Goal: Browse casually: Explore the website without a specific task or goal

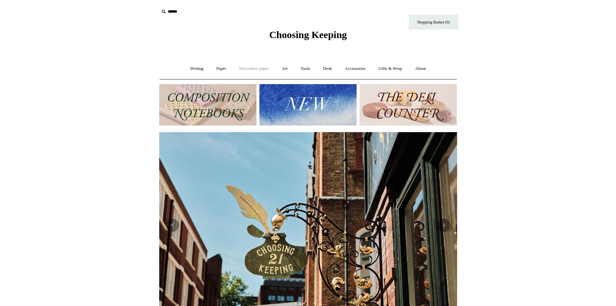
click at [244, 68] on link "Decorative paper +" at bounding box center [253, 69] width 41 height 18
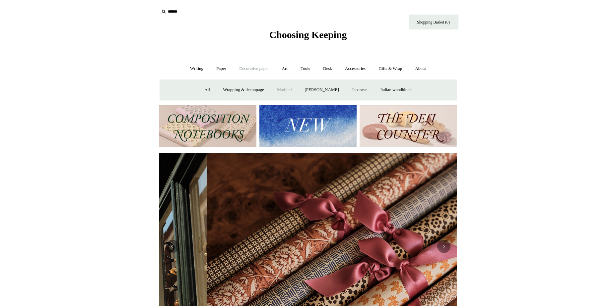
scroll to position [0, 596]
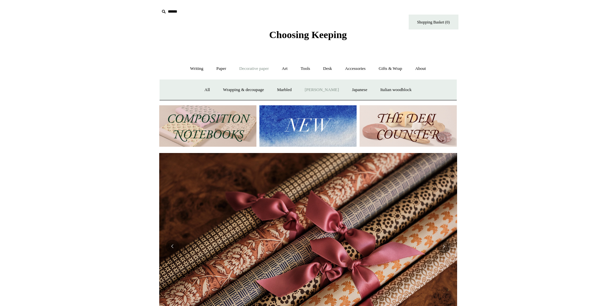
click at [333, 91] on link "[PERSON_NAME]" at bounding box center [321, 90] width 46 height 18
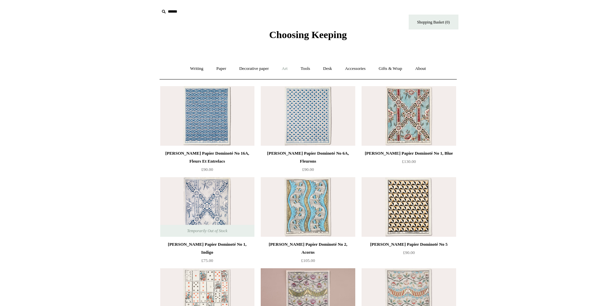
click at [288, 68] on link "Art +" at bounding box center [285, 69] width 18 height 18
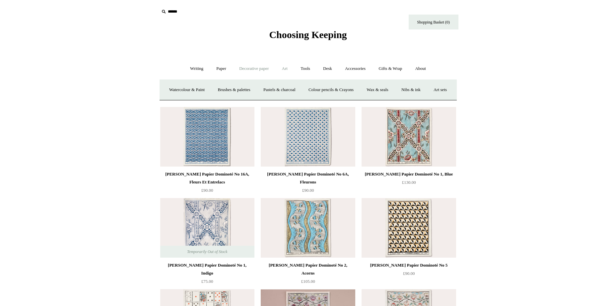
click at [263, 68] on link "Decorative paper +" at bounding box center [253, 69] width 41 height 18
click at [201, 90] on link "All" at bounding box center [207, 90] width 18 height 18
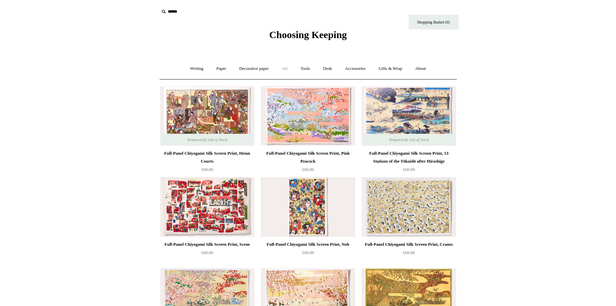
click at [287, 70] on link "Art +" at bounding box center [285, 69] width 18 height 18
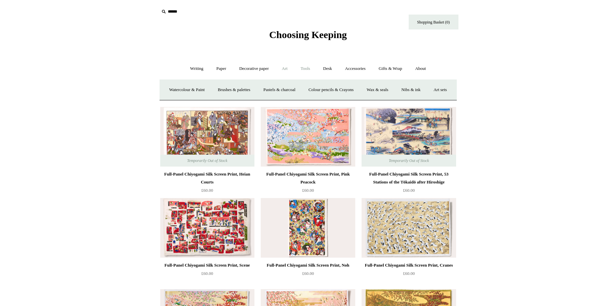
click at [298, 70] on link "Tools +" at bounding box center [305, 69] width 22 height 18
click at [324, 69] on link "Desk +" at bounding box center [327, 69] width 21 height 18
click at [356, 66] on link "Accessories +" at bounding box center [355, 69] width 32 height 18
click at [390, 68] on link "Gifts & Wrap +" at bounding box center [389, 69] width 35 height 18
click at [422, 68] on link "About +" at bounding box center [420, 69] width 23 height 18
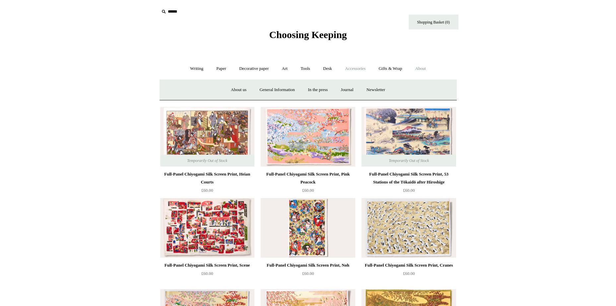
click at [359, 74] on link "Accessories +" at bounding box center [355, 69] width 32 height 18
click at [307, 71] on link "Tools +" at bounding box center [305, 69] width 22 height 18
click at [280, 69] on link "Art +" at bounding box center [285, 69] width 18 height 18
click at [258, 71] on link "Decorative paper +" at bounding box center [253, 69] width 41 height 18
click at [216, 71] on link "Paper +" at bounding box center [221, 69] width 22 height 18
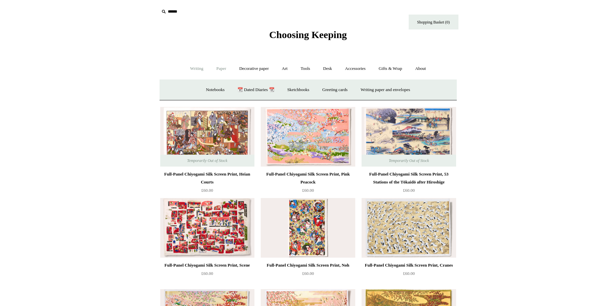
click at [192, 73] on link "Writing +" at bounding box center [196, 69] width 25 height 18
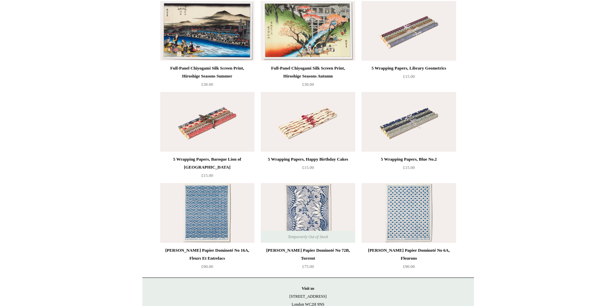
scroll to position [1525, 0]
